Goal: Transaction & Acquisition: Purchase product/service

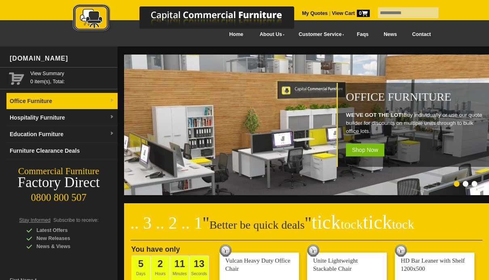
click at [92, 99] on link "Office Furniture" at bounding box center [61, 101] width 111 height 17
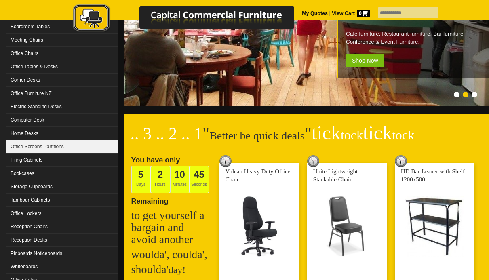
scroll to position [104, 0]
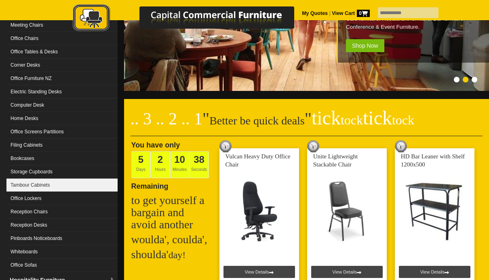
click at [52, 185] on link "Tambour Cabinets" at bounding box center [61, 184] width 111 height 13
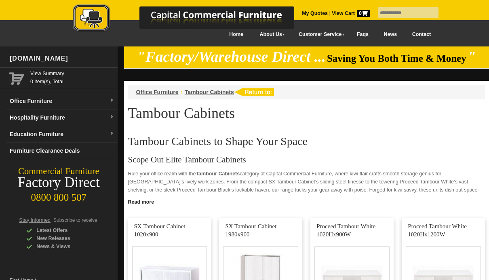
click at [223, 35] on link at bounding box center [191, 20] width 283 height 32
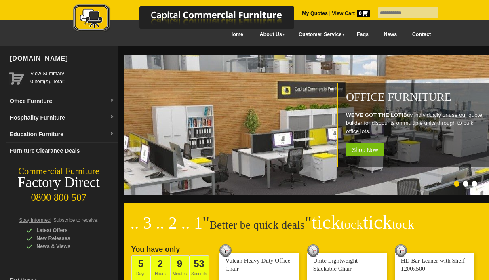
click at [223, 36] on link at bounding box center [191, 20] width 283 height 32
click at [65, 101] on link "Office Furniture" at bounding box center [61, 101] width 111 height 17
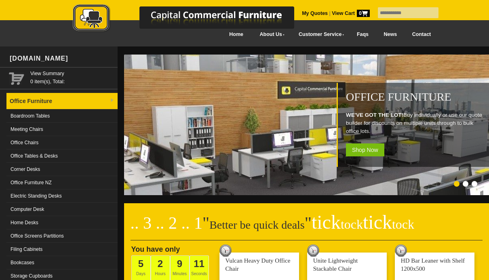
click at [33, 101] on link "Office Furniture" at bounding box center [61, 101] width 111 height 17
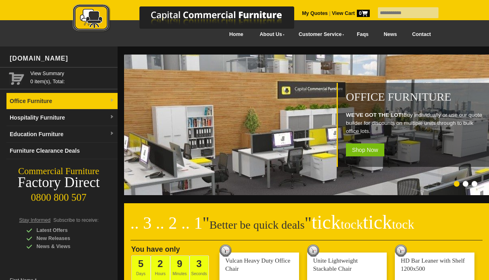
click at [52, 101] on link "Office Furniture" at bounding box center [61, 101] width 111 height 17
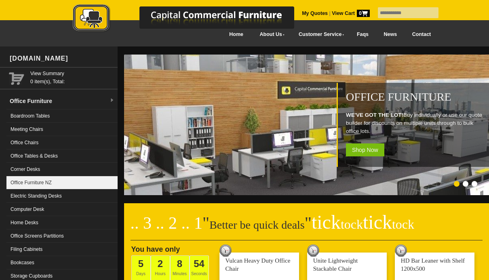
click at [46, 177] on link "Office Furniture NZ" at bounding box center [61, 182] width 111 height 13
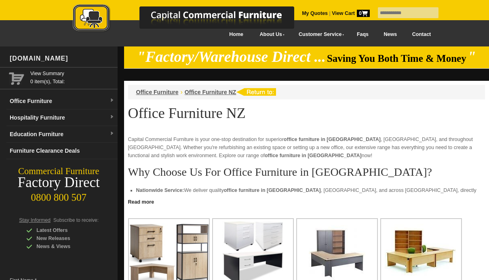
click at [397, 12] on input "text" at bounding box center [408, 12] width 61 height 11
type input "********"
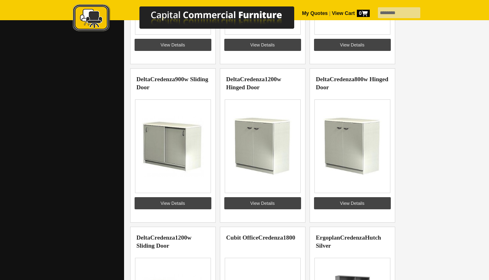
scroll to position [548, 0]
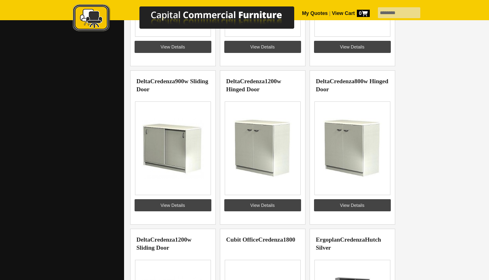
click at [356, 154] on img at bounding box center [352, 148] width 63 height 61
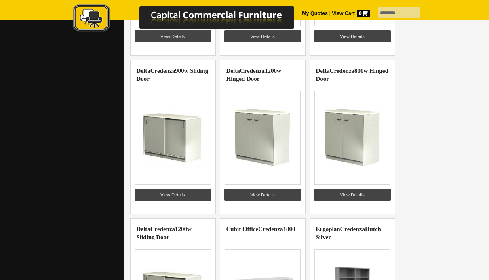
scroll to position [559, 0]
click at [357, 136] on img at bounding box center [352, 137] width 63 height 61
click at [362, 195] on link "View Details" at bounding box center [352, 195] width 77 height 12
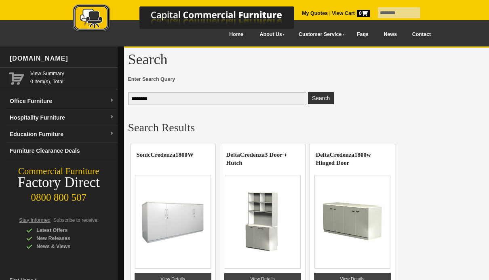
scroll to position [559, 0]
